Goal: Task Accomplishment & Management: Manage account settings

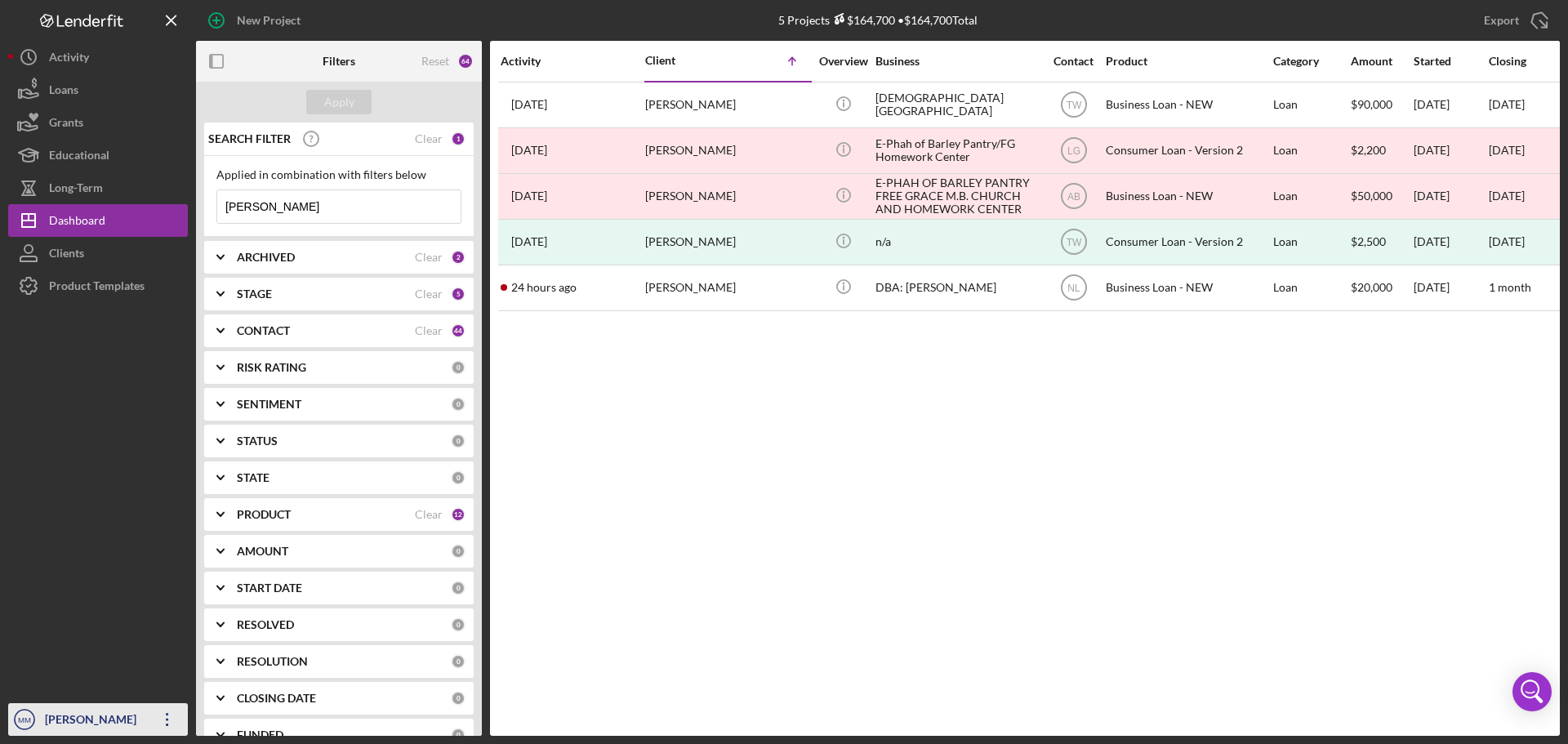
click at [165, 723] on icon "Icon/Overflow" at bounding box center [167, 719] width 41 height 41
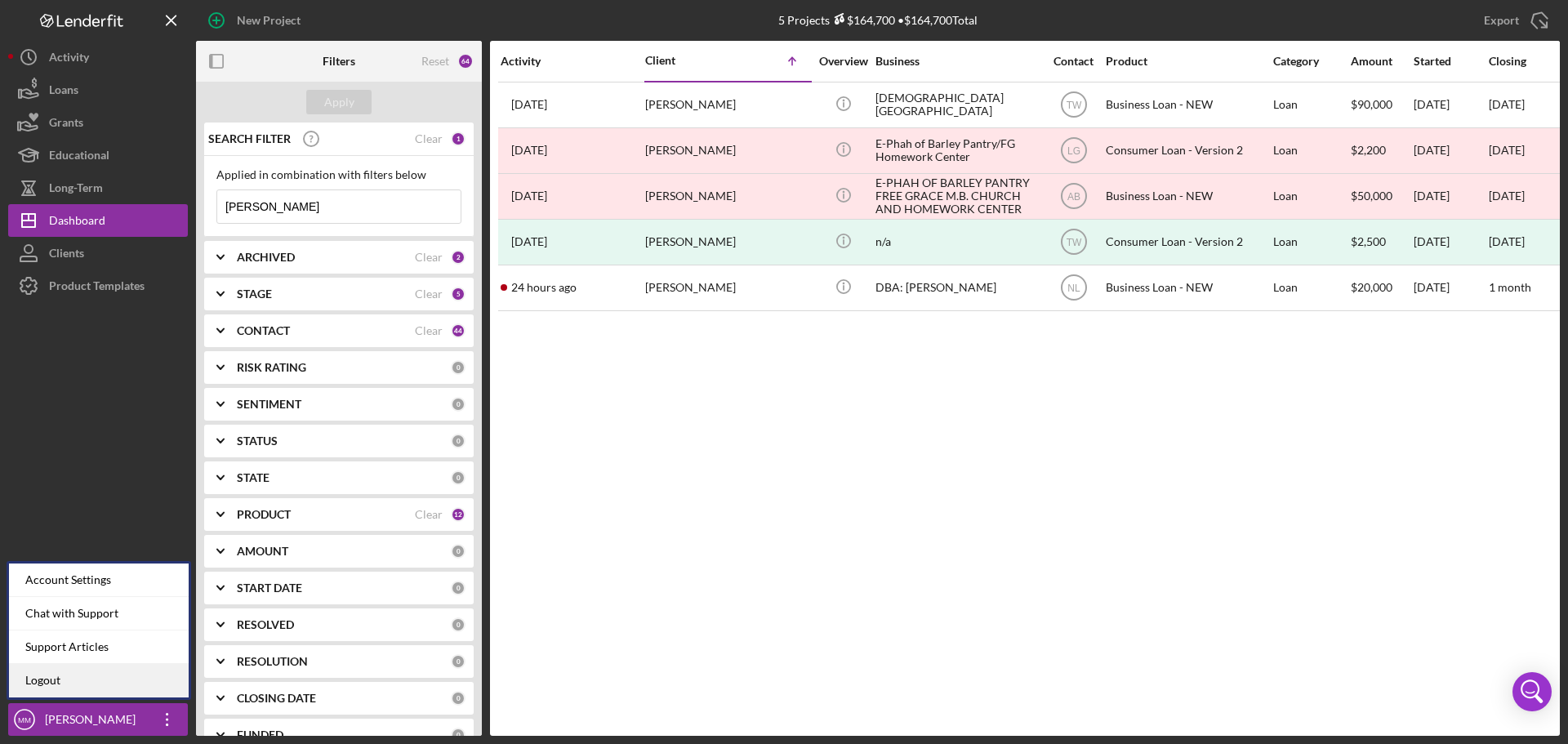
click at [91, 668] on link "Logout" at bounding box center [99, 680] width 179 height 33
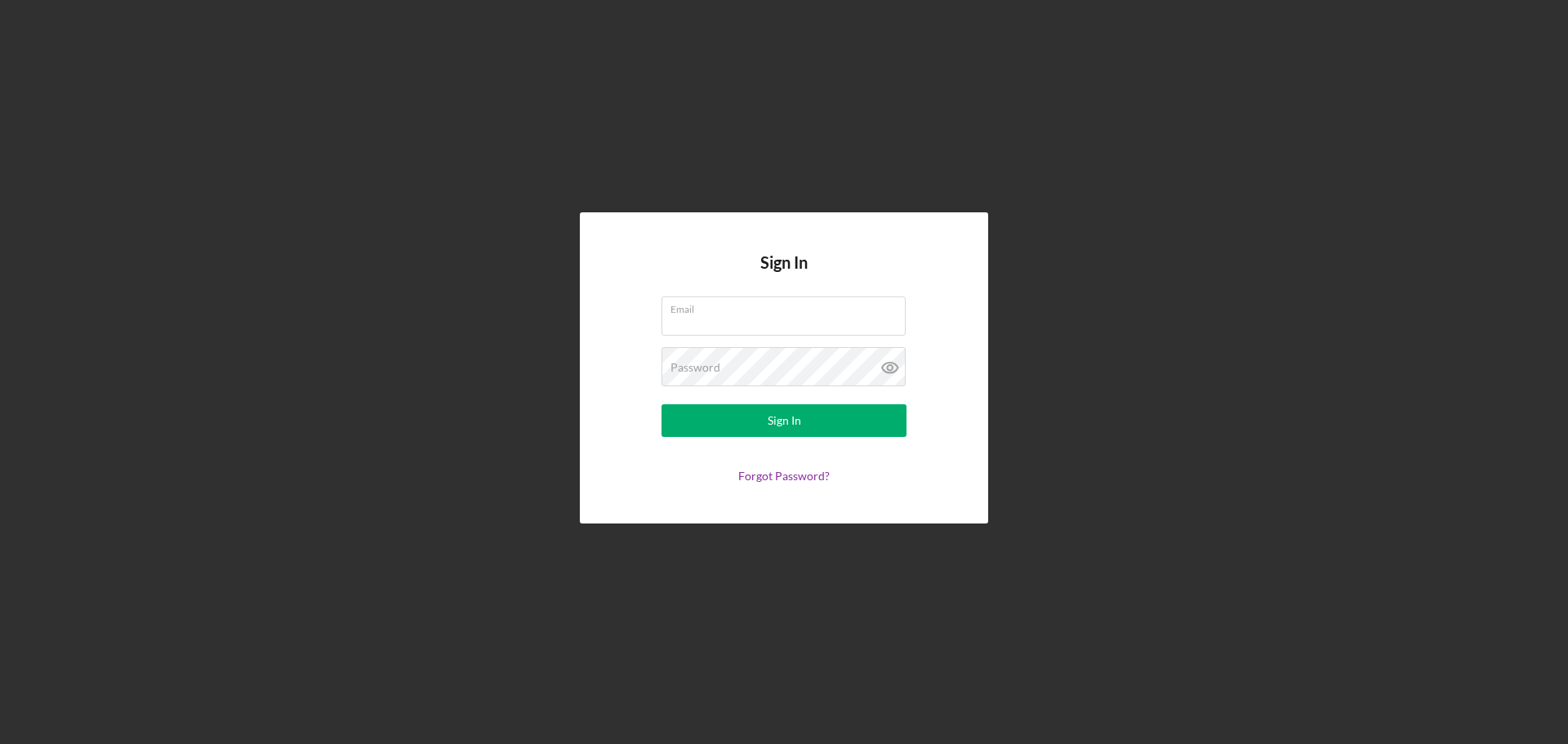
type input "[EMAIL_ADDRESS][DOMAIN_NAME]"
